Goal: Transaction & Acquisition: Purchase product/service

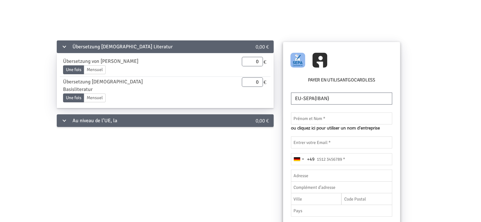
click at [67, 114] on div "Au niveau de l’UE, la" at bounding box center [145, 120] width 176 height 13
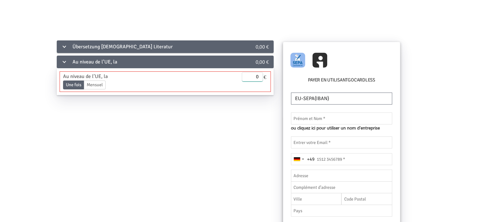
click at [254, 77] on input "0" at bounding box center [252, 76] width 21 height 9
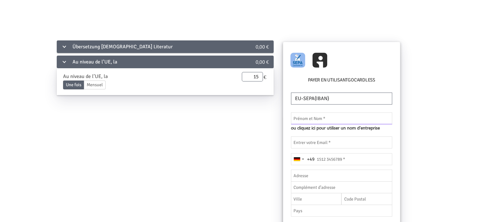
click at [340, 116] on input "text" at bounding box center [342, 118] width 102 height 12
type input "15.00"
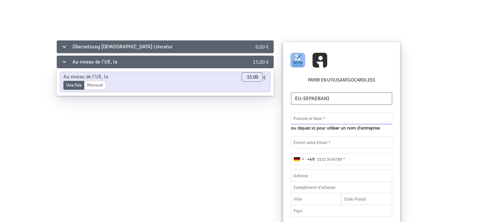
click at [338, 120] on input "text" at bounding box center [342, 118] width 102 height 12
type input "[PERSON_NAME]"
type input "[EMAIL_ADDRESS][PERSON_NAME][DOMAIN_NAME]"
type input "01743533710"
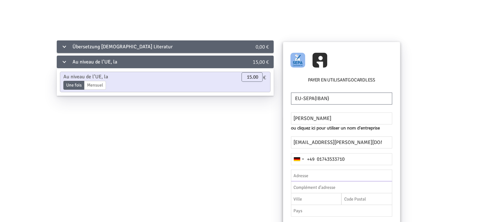
type input "[PERSON_NAME][STREET_ADDRESS]"
type input "[GEOGRAPHIC_DATA]"
type input "70563"
type input "[GEOGRAPHIC_DATA]"
click at [433, 110] on div "Übersetzung Islamischer Literatur 0,00 € Übersetzung von Sahih Al-Bukhary Une f…" at bounding box center [241, 182] width 452 height 286
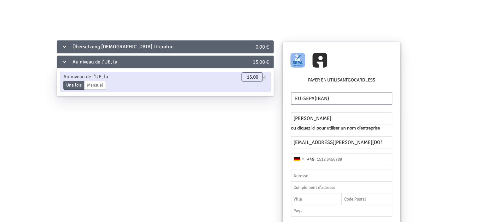
scroll to position [32, 0]
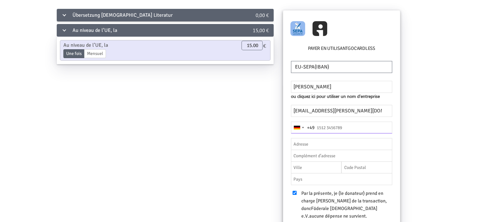
click at [335, 126] on input "tel" at bounding box center [342, 127] width 102 height 12
type input "01743533710"
type input "[PERSON_NAME][STREET_ADDRESS]"
type input "[GEOGRAPHIC_DATA]"
type input "70563"
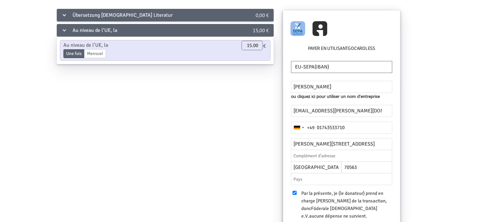
type input "[GEOGRAPHIC_DATA]"
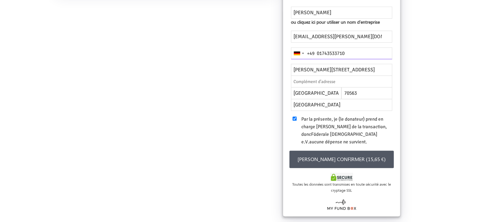
scroll to position [125, 0]
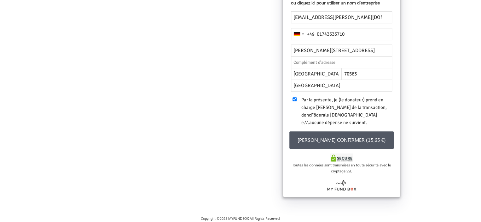
click at [352, 135] on button "[PERSON_NAME] confirmer (15,65 €)" at bounding box center [342, 139] width 105 height 17
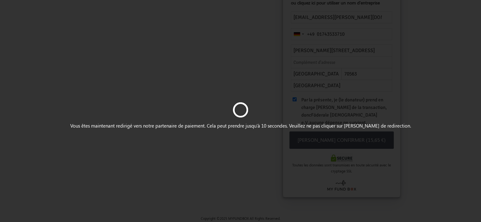
scroll to position [0, 0]
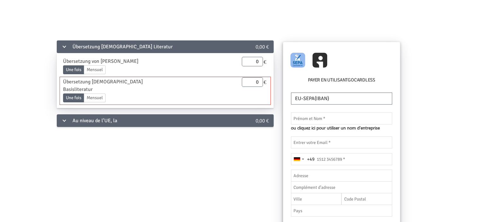
click at [82, 93] on label "Une fois" at bounding box center [73, 97] width 21 height 9
click at [0, 0] on input "Une fois" at bounding box center [0, 0] width 0 height 0
click at [76, 93] on label "Une fois" at bounding box center [73, 97] width 21 height 9
click at [0, 0] on input "Une fois" at bounding box center [0, 0] width 0 height 0
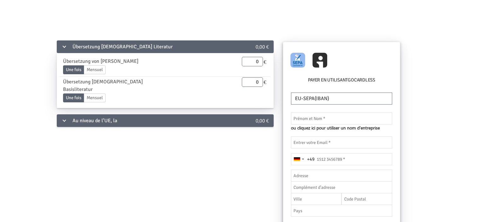
click at [81, 114] on div "Au niveau de l’UE, la" at bounding box center [145, 120] width 176 height 13
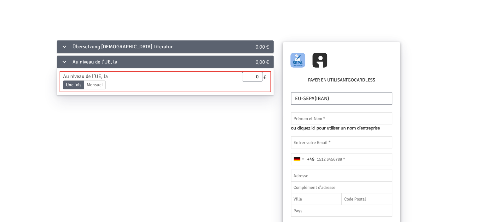
click at [97, 82] on label "Mensuel" at bounding box center [95, 84] width 22 height 9
click at [0, 0] on input "Mensuel" at bounding box center [0, 0] width 0 height 0
click at [63, 84] on label "Une fois" at bounding box center [73, 84] width 21 height 9
click at [0, 0] on input "Une fois" at bounding box center [0, 0] width 0 height 0
click at [252, 83] on div "Au niveau de l’UE, la Une fois Mensuel Date de fin 17.09.2025 veuillez entrer u…" at bounding box center [165, 82] width 210 height 20
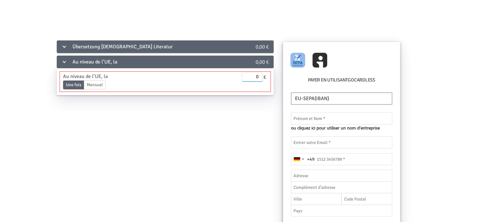
click at [257, 75] on input "0" at bounding box center [252, 76] width 21 height 9
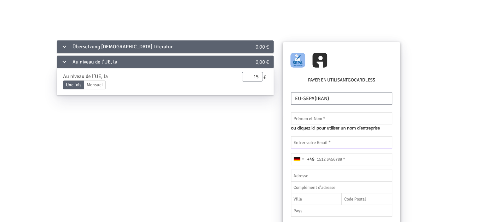
click at [334, 148] on input "email" at bounding box center [342, 142] width 102 height 12
type input "15.00"
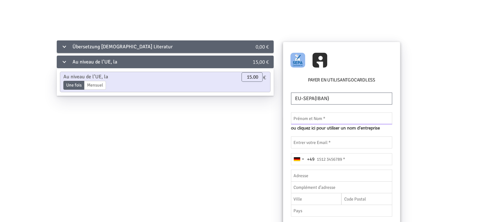
click at [328, 122] on input "text" at bounding box center [342, 118] width 102 height 12
type input "[PERSON_NAME]"
type input "[EMAIL_ADDRESS][PERSON_NAME][DOMAIN_NAME]"
type input "01743533710"
type input "[PERSON_NAME][STREET_ADDRESS]"
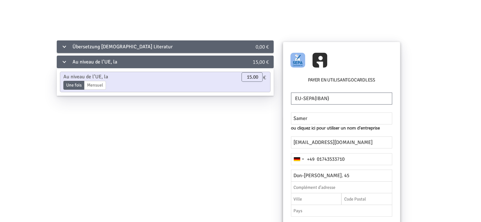
type input "[GEOGRAPHIC_DATA]"
type input "70563"
type input "[GEOGRAPHIC_DATA]"
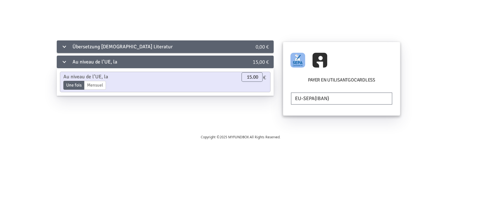
type input "1743533710"
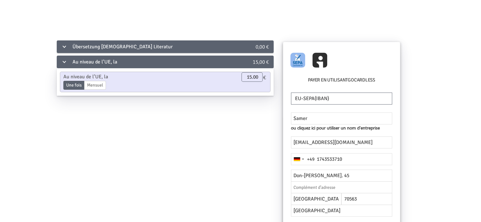
type input "[PERSON_NAME]"
click at [462, 125] on div "Übersetzung Islamischer Literatur 0,00 € Übersetzung von Sahih Al-Bukhary Une f…" at bounding box center [241, 182] width 452 height 286
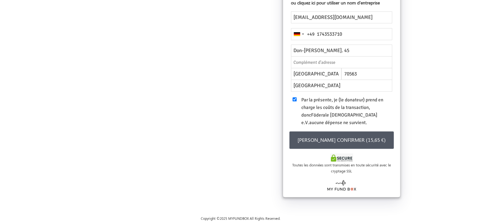
click at [327, 113] on span "Föderale [DEMOGRAPHIC_DATA] e.V." at bounding box center [340, 118] width 76 height 13
click at [298, 104] on label "Par la présente, je (le donateur) prend en charge les coûts de la transaction, …" at bounding box center [344, 111] width 102 height 30
click at [297, 101] on label "Par la présente, je (le donateur) prend en charge les coûts de la transaction, …" at bounding box center [344, 111] width 102 height 30
click at [296, 100] on input "checkbox" at bounding box center [295, 99] width 4 height 4
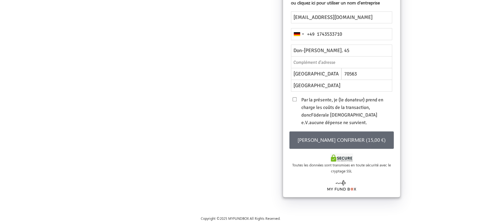
drag, startPoint x: 317, startPoint y: 138, endPoint x: 369, endPoint y: 109, distance: 59.3
click at [369, 109] on div "[PERSON_NAME] ou cliquez ici pour utiliser un nom d'entreprise Le nom doit comp…" at bounding box center [341, 94] width 117 height 206
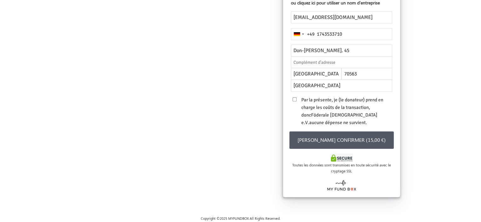
click at [366, 109] on span "Par la présente, je (le donateur) prend en charge les coûts de la transaction, …" at bounding box center [343, 111] width 82 height 28
click at [294, 99] on input "checkbox" at bounding box center [295, 99] width 4 height 4
checkbox input "true"
click at [327, 138] on button "[PERSON_NAME] confirmer (15,65 €)" at bounding box center [342, 139] width 105 height 17
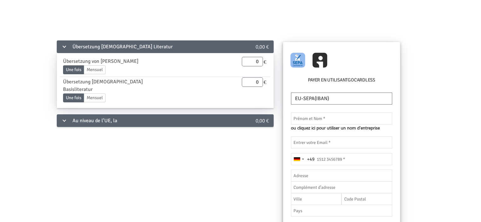
click at [82, 114] on div "Au niveau de l’UE, la" at bounding box center [145, 120] width 176 height 13
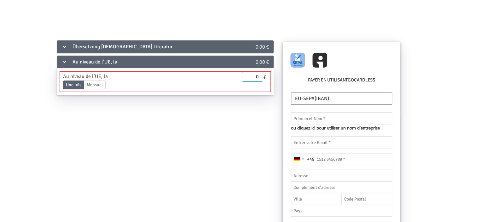
click at [255, 79] on input "0" at bounding box center [252, 76] width 21 height 9
type input "15.00"
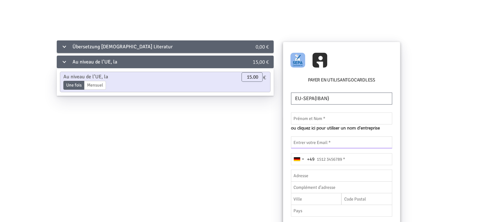
click at [325, 143] on input "email" at bounding box center [342, 142] width 102 height 12
type input "[EMAIL_ADDRESS][PERSON_NAME][DOMAIN_NAME]"
type input "[PERSON_NAME]"
type input "01743533710"
type input "[PERSON_NAME][STREET_ADDRESS]"
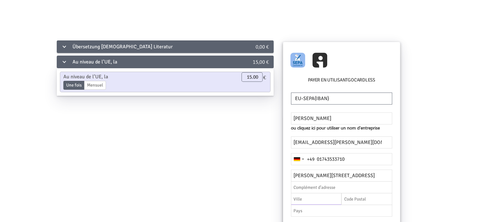
type input "[GEOGRAPHIC_DATA]"
type input "70563"
type input "[GEOGRAPHIC_DATA]"
type input "1743533710"
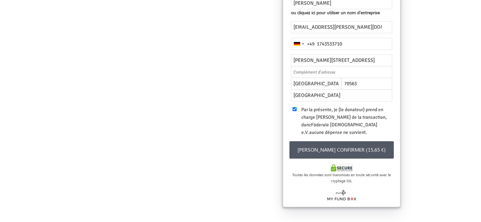
scroll to position [125, 0]
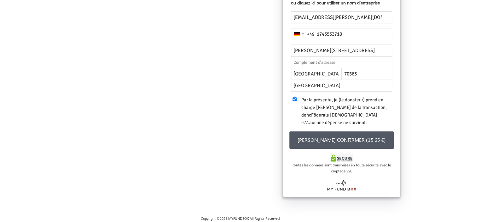
click at [349, 142] on div "[PERSON_NAME] ou cliquez ici pour utiliser un nom d'entreprise Le nom doit comp…" at bounding box center [341, 94] width 117 height 206
click at [339, 136] on button "[PERSON_NAME] confirmer (15,65 €)" at bounding box center [342, 139] width 105 height 17
